Goal: Task Accomplishment & Management: Use online tool/utility

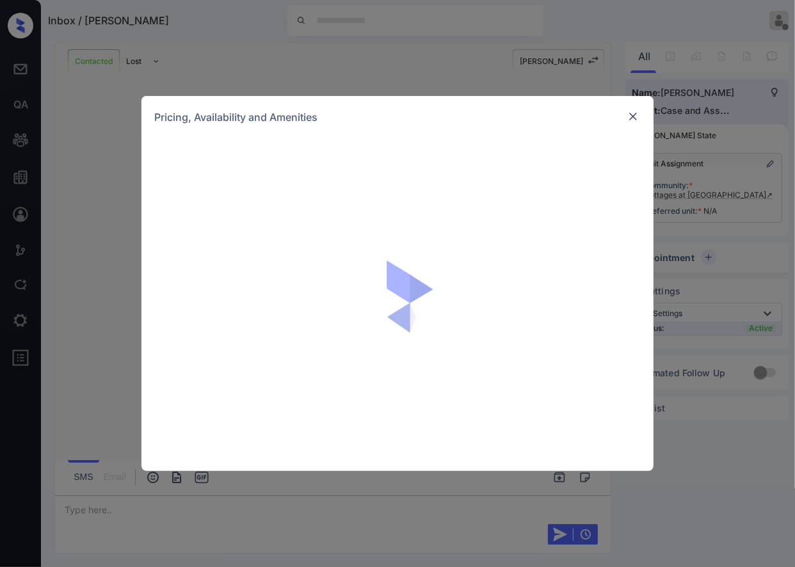
scroll to position [1152, 0]
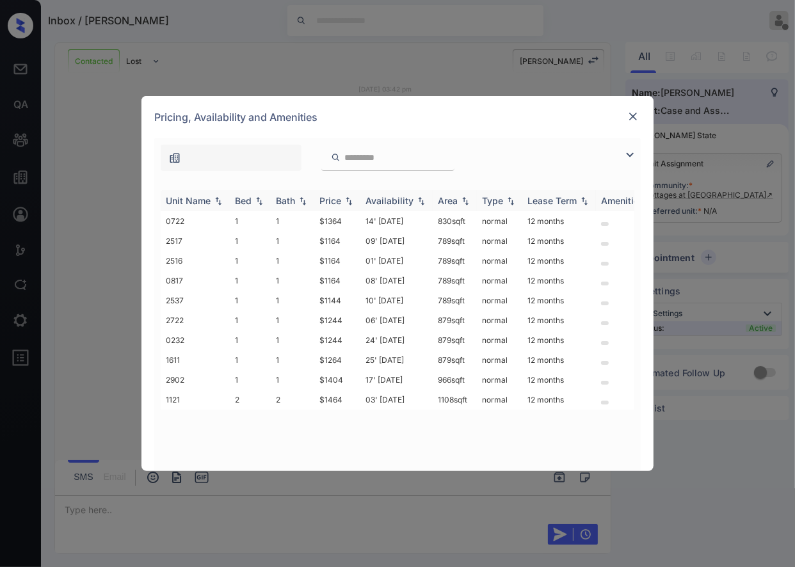
click at [259, 201] on img at bounding box center [259, 201] width 13 height 9
click at [254, 199] on img at bounding box center [259, 201] width 13 height 10
click at [254, 199] on img at bounding box center [259, 201] width 13 height 9
click at [254, 199] on img at bounding box center [259, 201] width 13 height 10
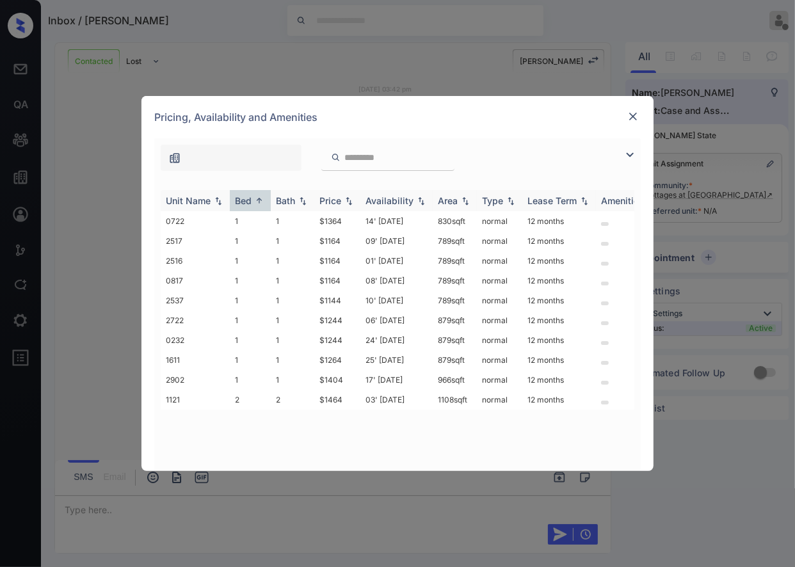
click at [254, 199] on img at bounding box center [259, 201] width 13 height 10
click at [627, 113] on img at bounding box center [633, 116] width 13 height 13
